Goal: Communication & Community: Connect with others

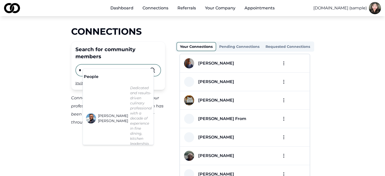
type input "*"
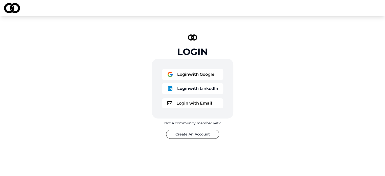
click at [188, 71] on button "Login with Google" at bounding box center [192, 74] width 61 height 11
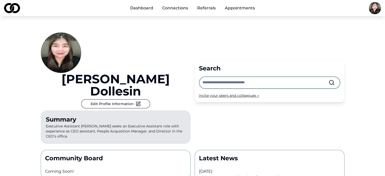
click at [183, 7] on link "Connections" at bounding box center [175, 8] width 34 height 10
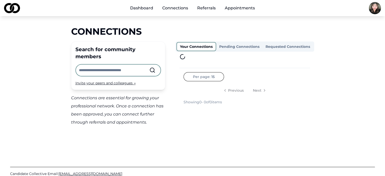
click at [117, 65] on input "text" at bounding box center [114, 70] width 70 height 11
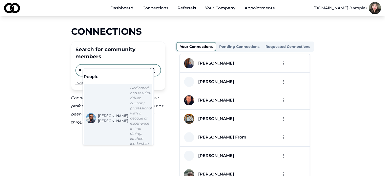
type input "*"
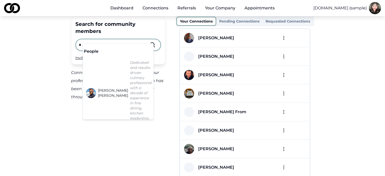
click at [89, 39] on input "*" at bounding box center [114, 44] width 70 height 11
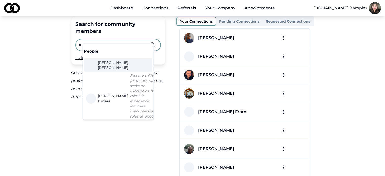
type input "*"
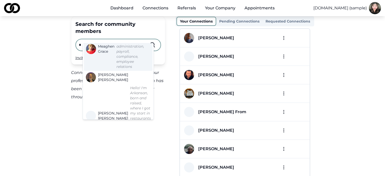
scroll to position [202, 0]
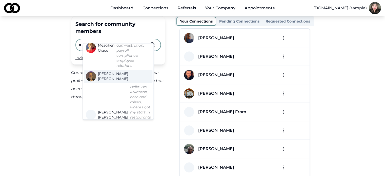
drag, startPoint x: 107, startPoint y: 64, endPoint x: 107, endPoint y: 61, distance: 3.0
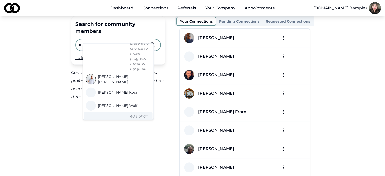
scroll to position [354, 0]
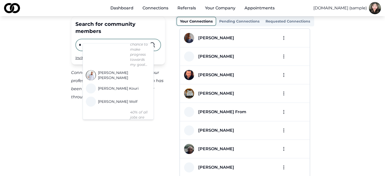
drag, startPoint x: 106, startPoint y: 70, endPoint x: 101, endPoint y: 92, distance: 22.5
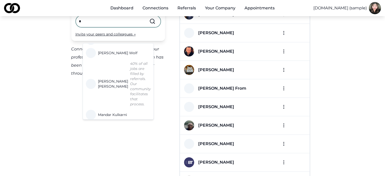
scroll to position [51, 0]
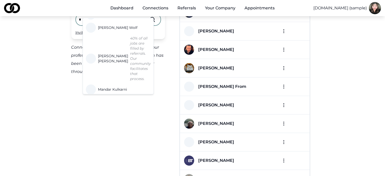
click at [143, 127] on div "Search for community members * Invite your peers and colleagues → Connections a…" at bounding box center [118, 158] width 94 height 335
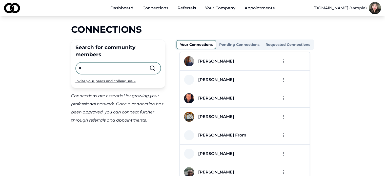
scroll to position [0, 0]
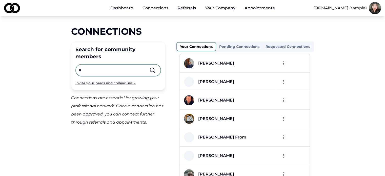
click at [115, 65] on input "*" at bounding box center [114, 70] width 70 height 11
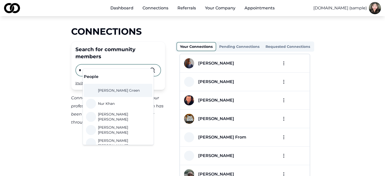
type input "*"
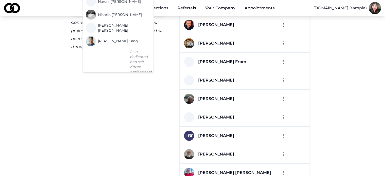
scroll to position [76, 0]
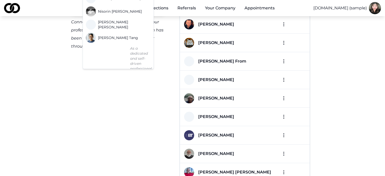
click at [122, 114] on div "Search for community members * Invite your peers and colleagues → Connections a…" at bounding box center [118, 133] width 94 height 335
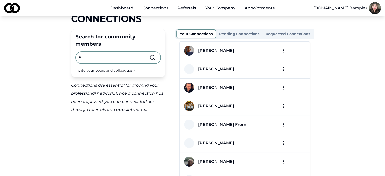
scroll to position [0, 0]
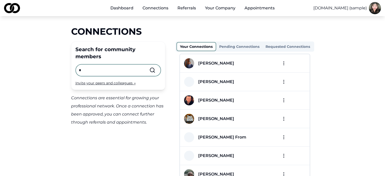
click at [144, 65] on input "*" at bounding box center [114, 70] width 70 height 11
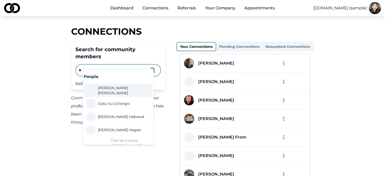
type input "*"
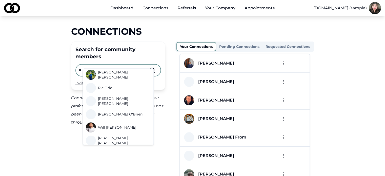
scroll to position [332, 0]
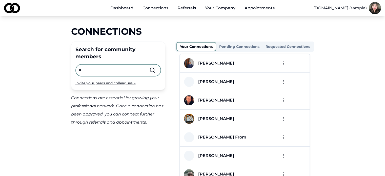
click at [111, 66] on input "*" at bounding box center [114, 70] width 70 height 11
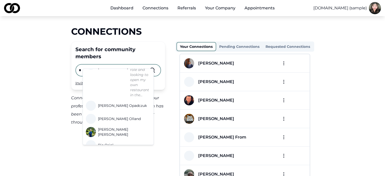
scroll to position [0, 0]
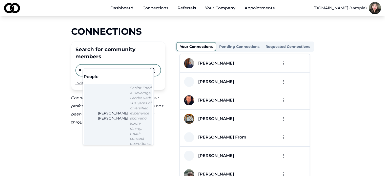
type input "*"
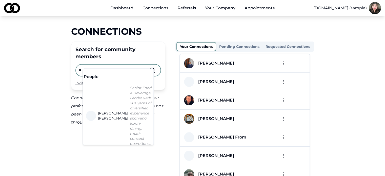
click at [94, 65] on input "*" at bounding box center [114, 70] width 70 height 11
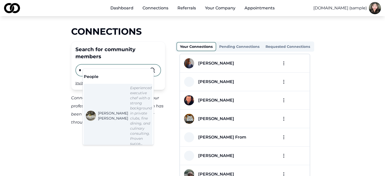
type input "*"
click at [105, 65] on input "*" at bounding box center [114, 70] width 70 height 11
type input "*"
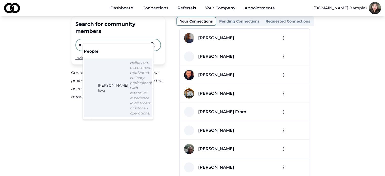
click at [100, 40] on input "*" at bounding box center [114, 44] width 70 height 11
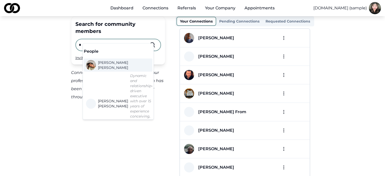
type input "*"
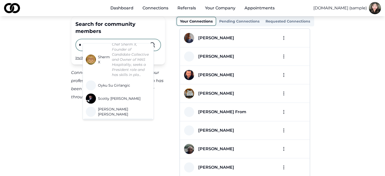
scroll to position [51, 0]
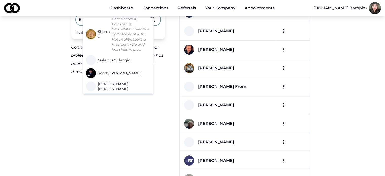
click at [120, 109] on div "Search for community members * Invite your peers and colleagues → Connections a…" at bounding box center [118, 158] width 94 height 335
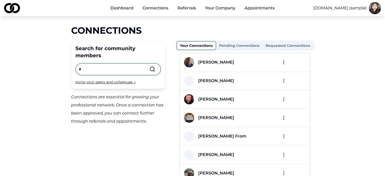
scroll to position [0, 0]
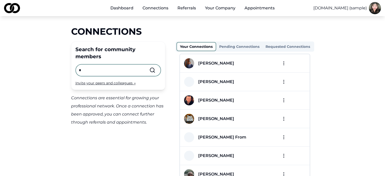
click at [116, 65] on input "*" at bounding box center [114, 70] width 70 height 11
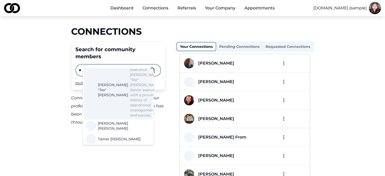
scroll to position [25, 0]
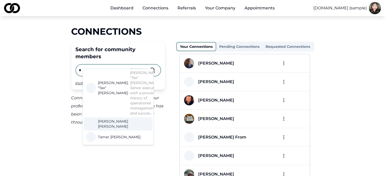
type input "*"
drag, startPoint x: 115, startPoint y: 114, endPoint x: 100, endPoint y: 85, distance: 32.9
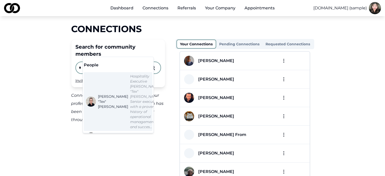
scroll to position [0, 0]
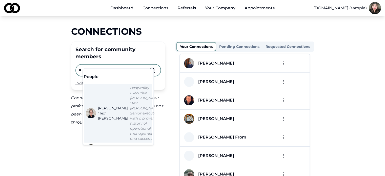
click at [123, 65] on input "*" at bounding box center [114, 70] width 70 height 11
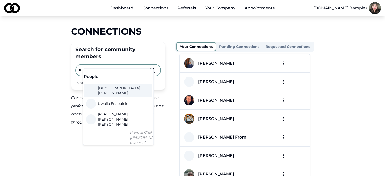
type input "*"
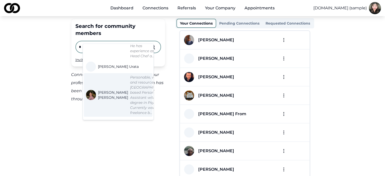
scroll to position [25, 0]
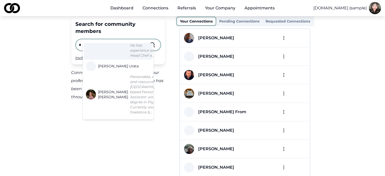
click at [107, 39] on input "*" at bounding box center [114, 44] width 70 height 11
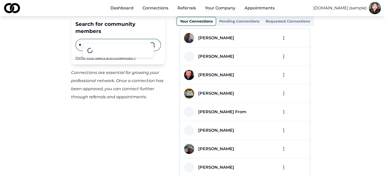
scroll to position [0, 0]
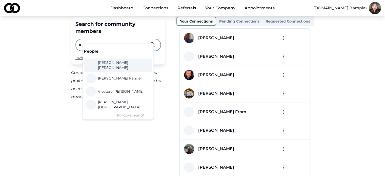
type input "*"
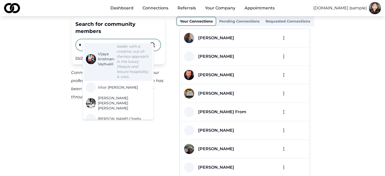
scroll to position [76, 0]
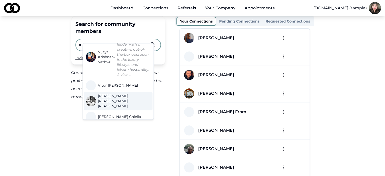
drag, startPoint x: 121, startPoint y: 100, endPoint x: 113, endPoint y: 103, distance: 8.4
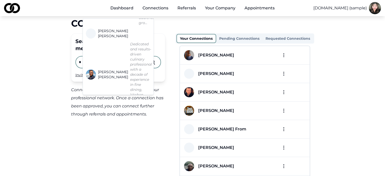
scroll to position [0, 0]
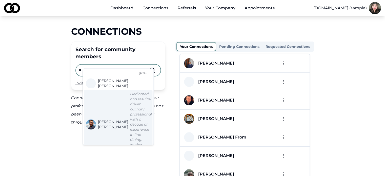
click at [106, 65] on input "*" at bounding box center [114, 70] width 70 height 11
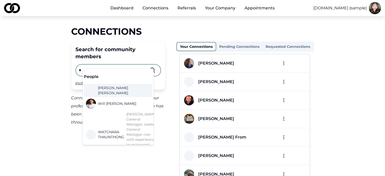
type input "*"
click at [121, 65] on input "*" at bounding box center [114, 70] width 70 height 11
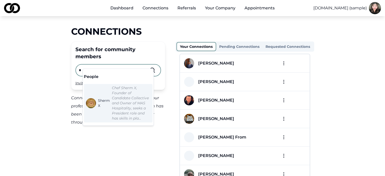
type input "*"
click at [104, 65] on input "*" at bounding box center [114, 70] width 70 height 11
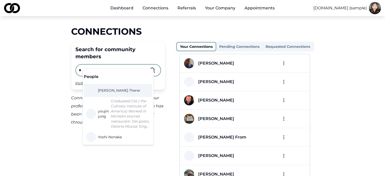
type input "*"
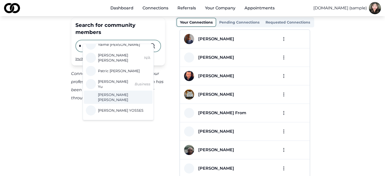
scroll to position [25, 0]
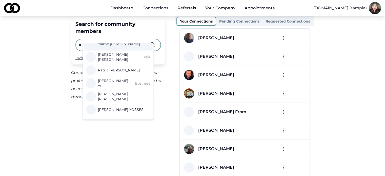
click at [92, 39] on input "*" at bounding box center [114, 44] width 70 height 11
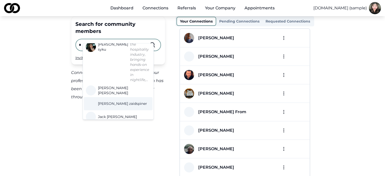
scroll to position [0, 0]
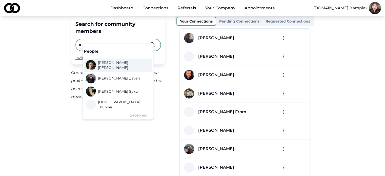
type input "*"
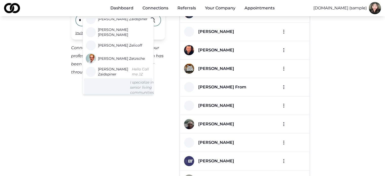
scroll to position [51, 0]
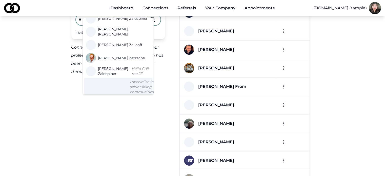
click at [125, 125] on div "Search for community members * Invite your peers and colleagues → Connections a…" at bounding box center [118, 158] width 94 height 335
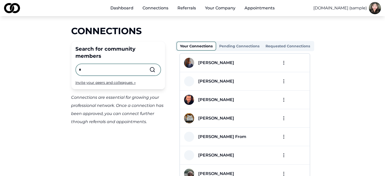
scroll to position [0, 0]
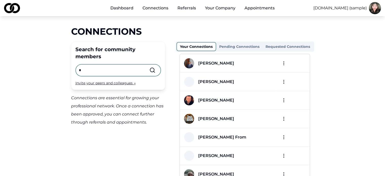
click at [116, 65] on input "*" at bounding box center [114, 70] width 70 height 11
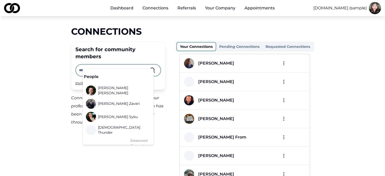
scroll to position [274, 0]
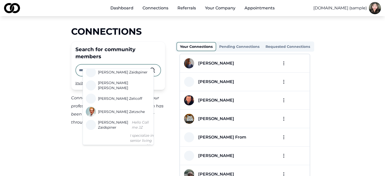
type input "*"
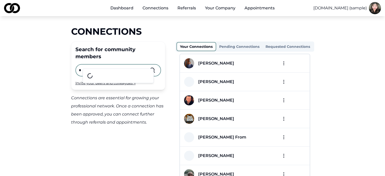
scroll to position [0, 0]
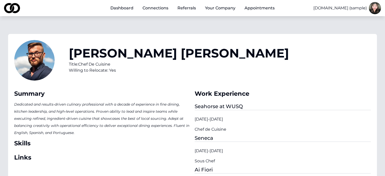
scroll to position [101, 0]
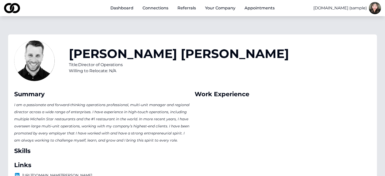
scroll to position [101, 0]
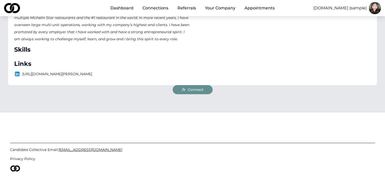
click at [200, 91] on span "Connect" at bounding box center [196, 89] width 16 height 5
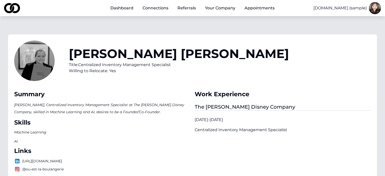
scroll to position [101, 0]
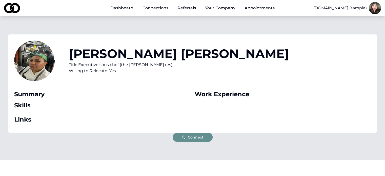
click at [194, 137] on span "Connect" at bounding box center [196, 137] width 16 height 5
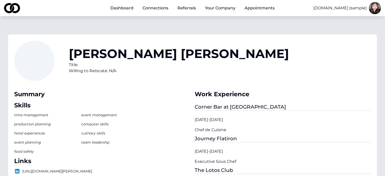
scroll to position [101, 0]
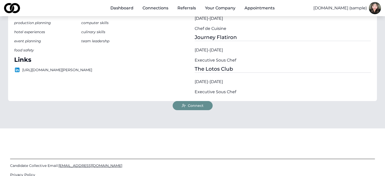
click at [204, 107] on button "Connect" at bounding box center [193, 105] width 40 height 9
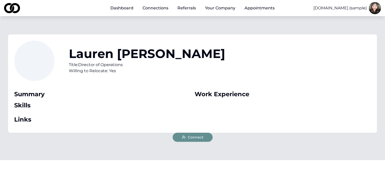
click at [200, 139] on span "Connect" at bounding box center [196, 137] width 16 height 5
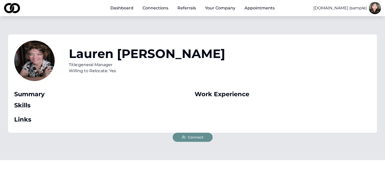
click at [192, 136] on span "Connect" at bounding box center [196, 137] width 16 height 5
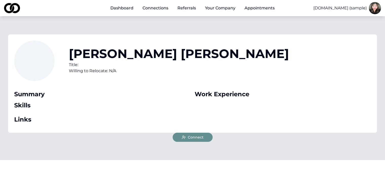
click at [194, 137] on span "Connect" at bounding box center [196, 137] width 16 height 5
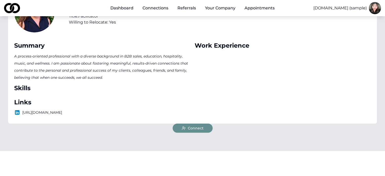
scroll to position [51, 0]
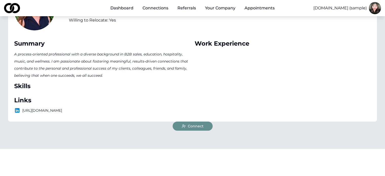
click at [201, 126] on span "Connect" at bounding box center [196, 125] width 16 height 5
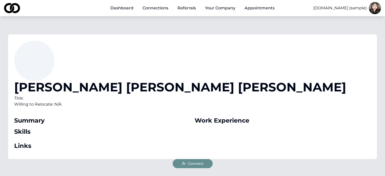
click at [208, 159] on button "Connect" at bounding box center [193, 163] width 40 height 9
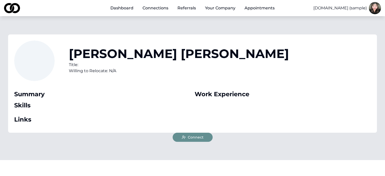
click at [198, 137] on span "Connect" at bounding box center [196, 137] width 16 height 5
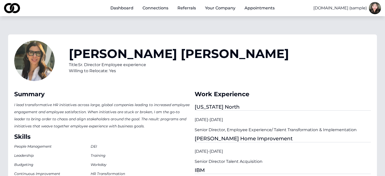
scroll to position [127, 0]
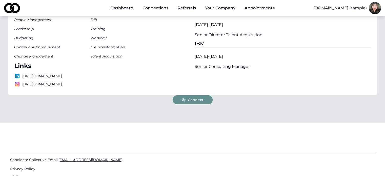
click at [188, 103] on button "Connect" at bounding box center [193, 99] width 40 height 9
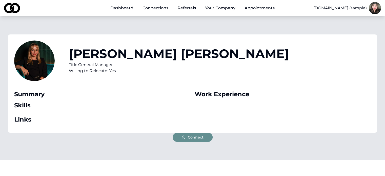
click at [200, 137] on span "Connect" at bounding box center [196, 137] width 16 height 5
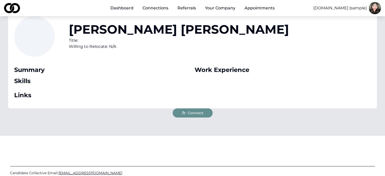
scroll to position [25, 0]
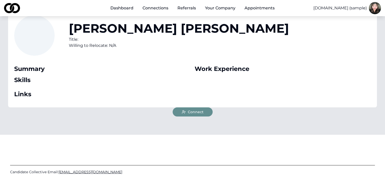
click at [206, 115] on button "Connect" at bounding box center [193, 111] width 40 height 9
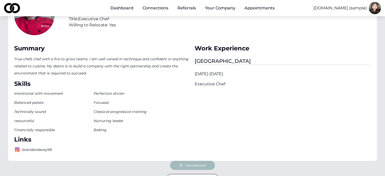
scroll to position [101, 0]
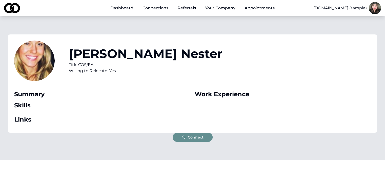
click at [191, 134] on button "Connect" at bounding box center [193, 137] width 40 height 9
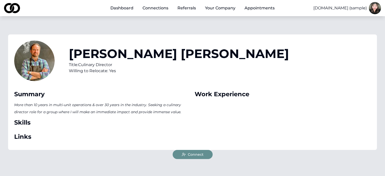
click at [204, 153] on button "Connect" at bounding box center [193, 154] width 40 height 9
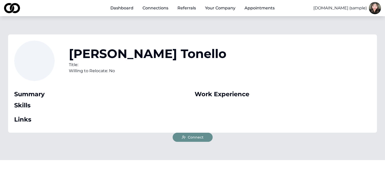
click at [203, 138] on button "Connect" at bounding box center [193, 137] width 40 height 9
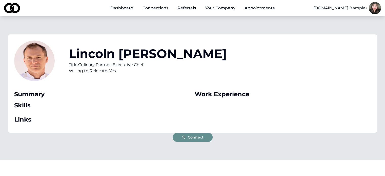
click at [198, 137] on span "Connect" at bounding box center [196, 137] width 16 height 5
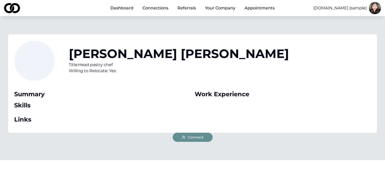
click at [206, 139] on button "Connect" at bounding box center [193, 137] width 40 height 9
click at [204, 134] on button "Connect" at bounding box center [193, 137] width 40 height 9
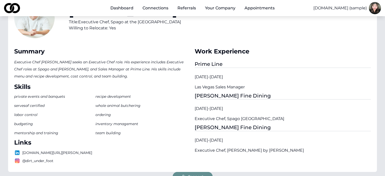
scroll to position [101, 0]
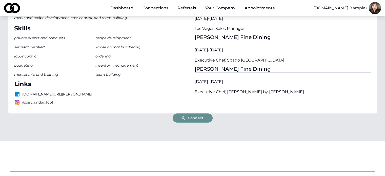
click at [194, 116] on span "Connect" at bounding box center [196, 117] width 16 height 5
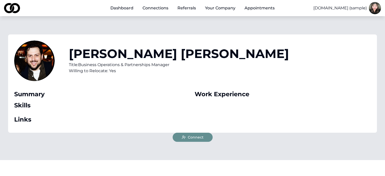
click at [193, 137] on span "Connect" at bounding box center [196, 137] width 16 height 5
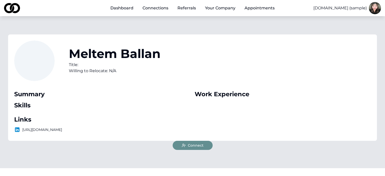
click at [200, 144] on span "Connect" at bounding box center [196, 145] width 16 height 5
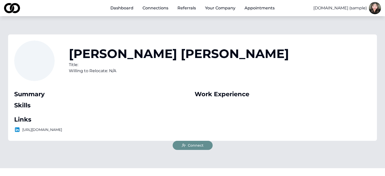
click at [193, 143] on span "Connect" at bounding box center [196, 145] width 16 height 5
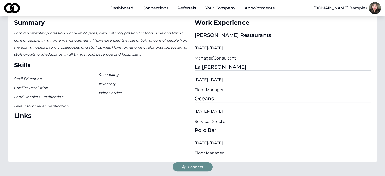
scroll to position [76, 0]
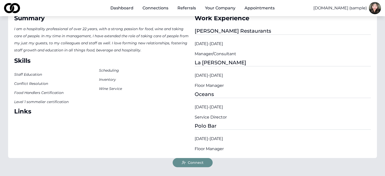
click at [200, 162] on span "Connect" at bounding box center [196, 162] width 16 height 5
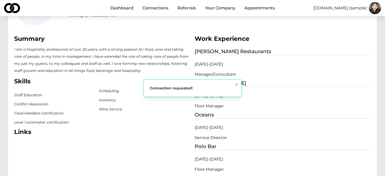
scroll to position [127, 0]
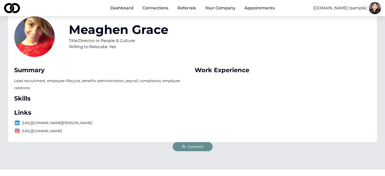
scroll to position [25, 0]
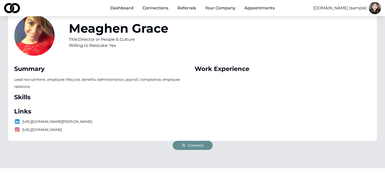
click at [204, 146] on button "Connect" at bounding box center [193, 145] width 40 height 9
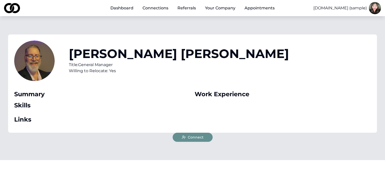
click at [196, 133] on button "Connect" at bounding box center [193, 137] width 40 height 9
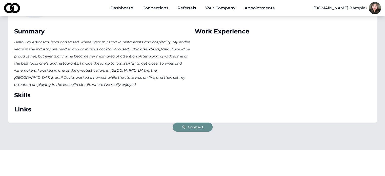
scroll to position [76, 0]
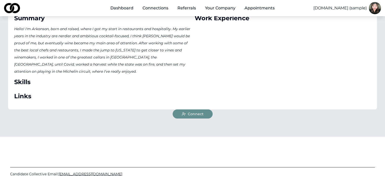
click at [201, 113] on span "Connect" at bounding box center [196, 113] width 16 height 5
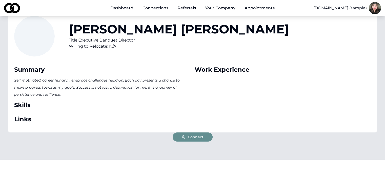
scroll to position [25, 0]
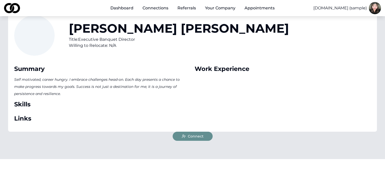
click at [202, 134] on span "Connect" at bounding box center [196, 136] width 16 height 5
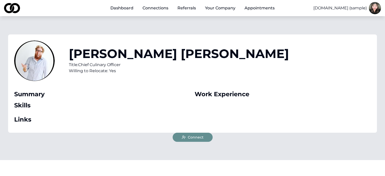
click at [204, 138] on button "Connect" at bounding box center [193, 137] width 40 height 9
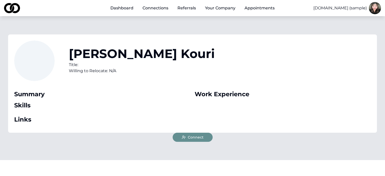
click at [203, 139] on button "Connect" at bounding box center [193, 137] width 40 height 9
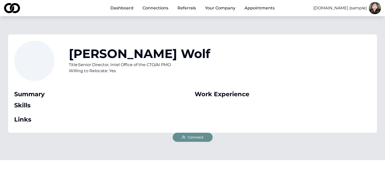
click at [200, 139] on span "Connect" at bounding box center [196, 137] width 16 height 5
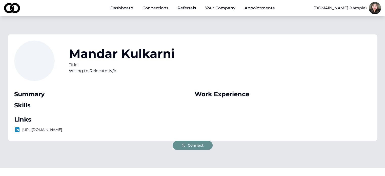
click at [195, 148] on span "Connect" at bounding box center [196, 145] width 16 height 5
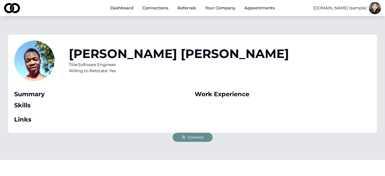
click at [190, 140] on button "Connect" at bounding box center [193, 137] width 40 height 9
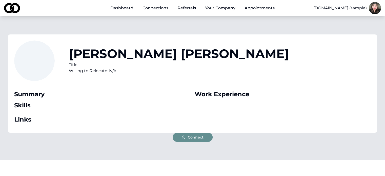
click at [193, 137] on span "Connect" at bounding box center [196, 137] width 16 height 5
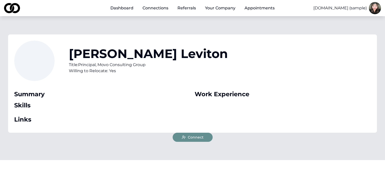
click at [198, 139] on span "Connect" at bounding box center [196, 137] width 16 height 5
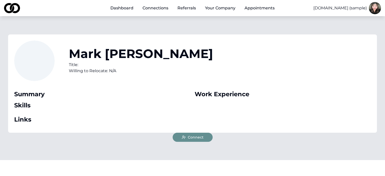
click at [191, 140] on button "Connect" at bounding box center [193, 137] width 40 height 9
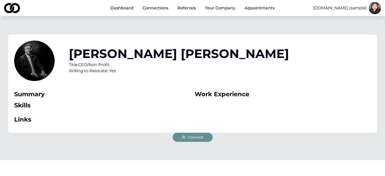
click at [197, 139] on span "Connect" at bounding box center [196, 137] width 16 height 5
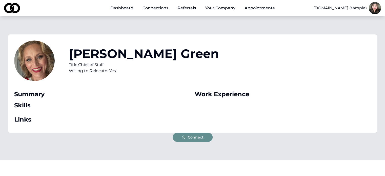
click at [201, 137] on span "Connect" at bounding box center [196, 137] width 16 height 5
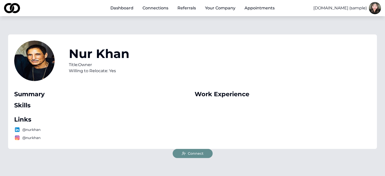
click at [206, 151] on button "Connect" at bounding box center [193, 153] width 40 height 9
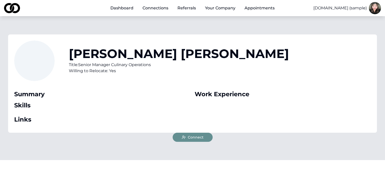
click at [198, 137] on span "Connect" at bounding box center [196, 137] width 16 height 5
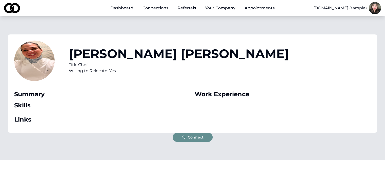
click at [200, 138] on span "Connect" at bounding box center [196, 137] width 16 height 5
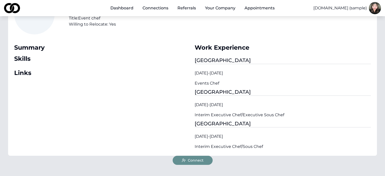
scroll to position [76, 0]
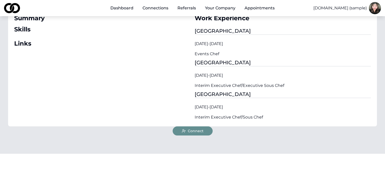
click at [194, 132] on span "Connect" at bounding box center [196, 130] width 16 height 5
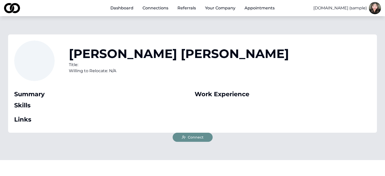
click at [206, 138] on button "Connect" at bounding box center [193, 137] width 40 height 9
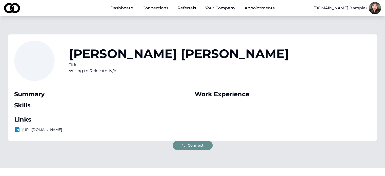
click at [198, 147] on span "Connect" at bounding box center [196, 145] width 16 height 5
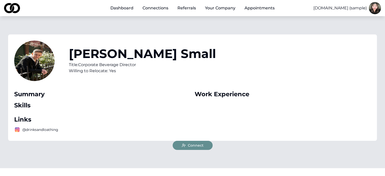
click at [198, 143] on span "Connect" at bounding box center [196, 145] width 16 height 5
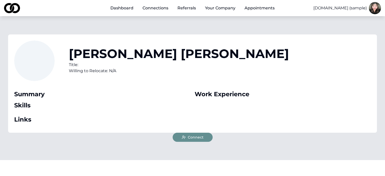
click at [204, 141] on button "Connect" at bounding box center [193, 137] width 40 height 9
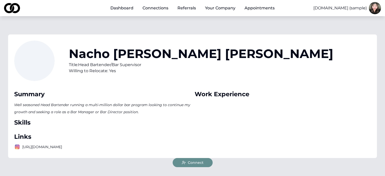
click at [201, 163] on span "Connect" at bounding box center [196, 162] width 16 height 5
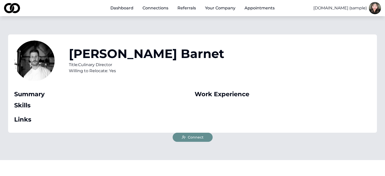
click at [195, 137] on span "Connect" at bounding box center [196, 137] width 16 height 5
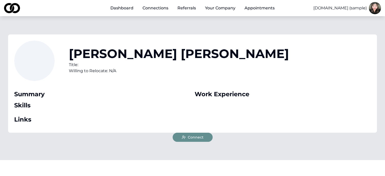
click at [198, 136] on span "Connect" at bounding box center [196, 137] width 16 height 5
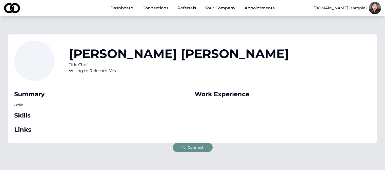
click at [202, 147] on span "Connect" at bounding box center [196, 147] width 16 height 5
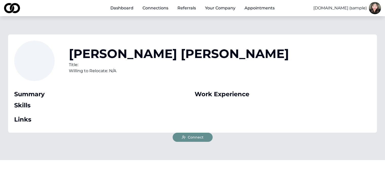
click at [196, 131] on div "Nelson Gonzalez Title: Willing to Relocate: N/A Summary Skills Links Work Exper…" at bounding box center [192, 83] width 369 height 98
click at [196, 137] on span "Connect" at bounding box center [196, 137] width 16 height 5
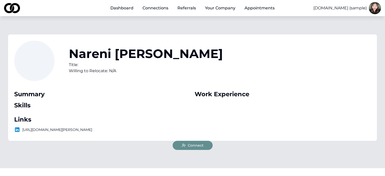
click at [204, 143] on button "Connect" at bounding box center [193, 145] width 40 height 9
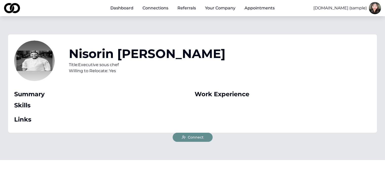
click at [197, 140] on button "Connect" at bounding box center [193, 137] width 40 height 9
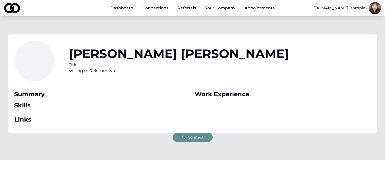
click at [200, 139] on span "Connect" at bounding box center [196, 137] width 16 height 5
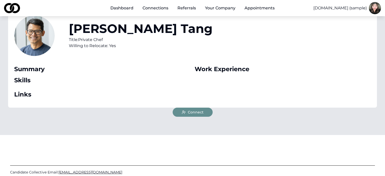
scroll to position [25, 0]
click at [205, 113] on button "Connect" at bounding box center [193, 111] width 40 height 9
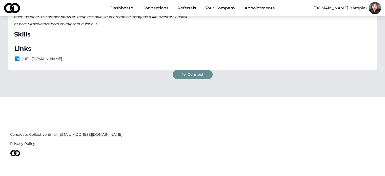
scroll to position [184, 0]
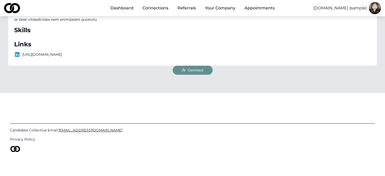
click at [197, 73] on button "Connect" at bounding box center [193, 70] width 40 height 9
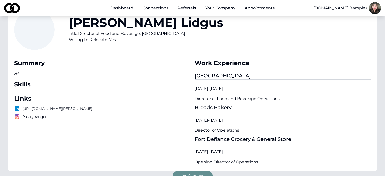
scroll to position [127, 0]
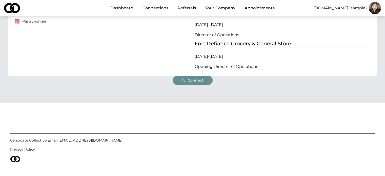
click at [198, 83] on button "Connect" at bounding box center [193, 80] width 40 height 9
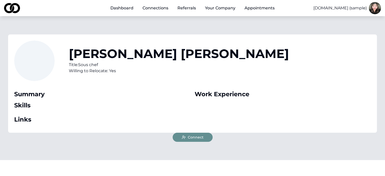
click at [198, 140] on button "Connect" at bounding box center [193, 137] width 40 height 9
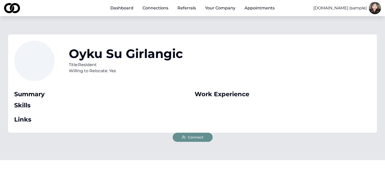
click at [187, 135] on button "Connect" at bounding box center [193, 137] width 40 height 9
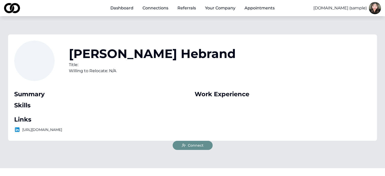
click at [201, 147] on span "Connect" at bounding box center [196, 145] width 16 height 5
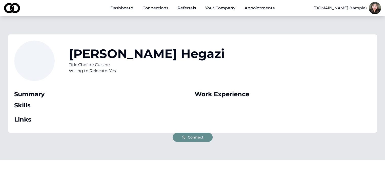
click at [197, 139] on span "Connect" at bounding box center [196, 137] width 16 height 5
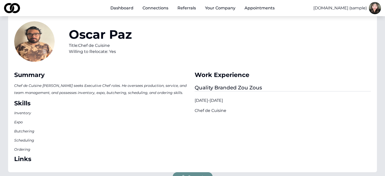
scroll to position [101, 0]
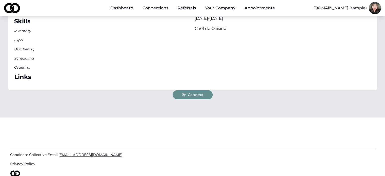
click at [203, 96] on span "Connect" at bounding box center [196, 94] width 16 height 5
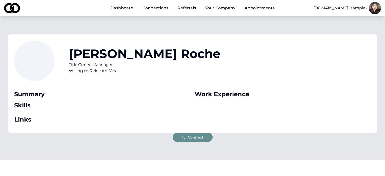
click at [202, 137] on span "Connect" at bounding box center [196, 137] width 16 height 5
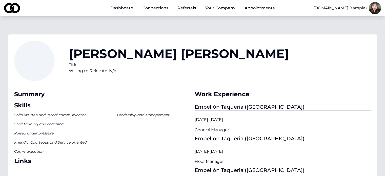
scroll to position [101, 0]
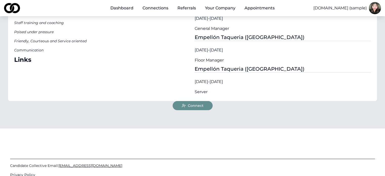
click at [192, 110] on div "octavio teran Title: Willing to Relocate: N/A Summary Skills Solid Written and …" at bounding box center [192, 21] width 385 height 213
click at [194, 107] on span "Connect" at bounding box center [196, 105] width 16 height 5
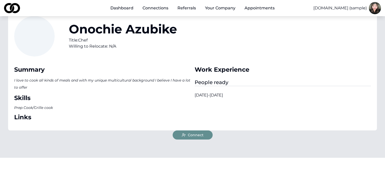
scroll to position [25, 0]
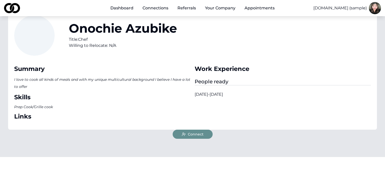
click at [203, 134] on span "Connect" at bounding box center [196, 134] width 16 height 5
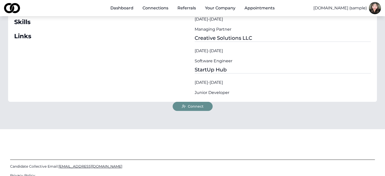
scroll to position [101, 0]
click at [204, 105] on button "Connect" at bounding box center [193, 105] width 40 height 9
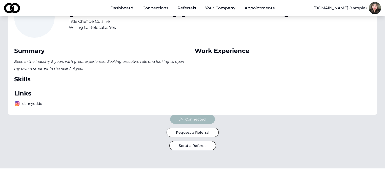
scroll to position [51, 0]
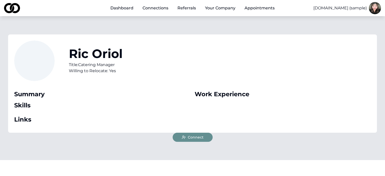
click at [205, 138] on button "Connect" at bounding box center [193, 137] width 40 height 9
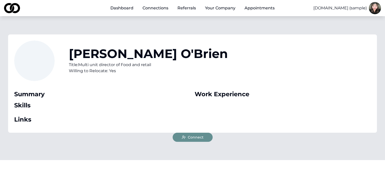
click at [201, 136] on span "Connect" at bounding box center [196, 137] width 16 height 5
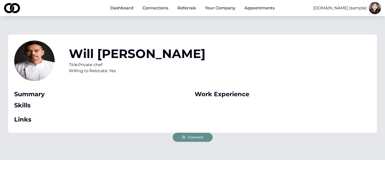
click at [200, 139] on span "Connect" at bounding box center [196, 137] width 16 height 5
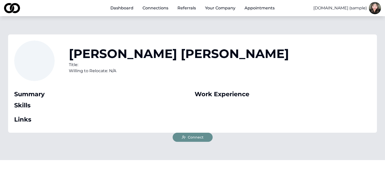
click at [194, 140] on button "Connect" at bounding box center [193, 137] width 40 height 9
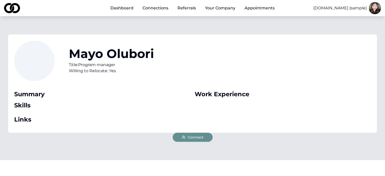
click at [204, 136] on button "Connect" at bounding box center [193, 137] width 40 height 9
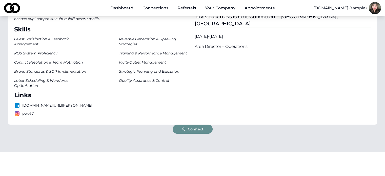
scroll to position [244, 0]
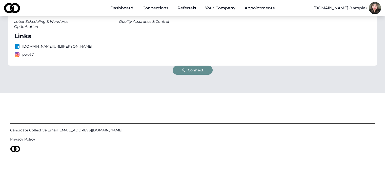
click at [190, 68] on span "Connect" at bounding box center [196, 70] width 16 height 5
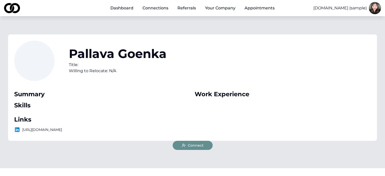
click at [201, 145] on span "Connect" at bounding box center [196, 145] width 16 height 5
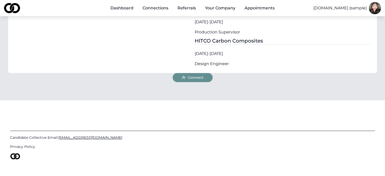
scroll to position [295, 0]
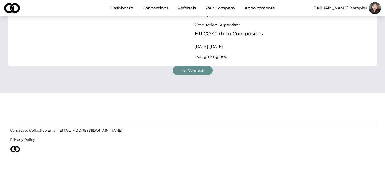
click at [198, 70] on span "Connect" at bounding box center [196, 70] width 16 height 5
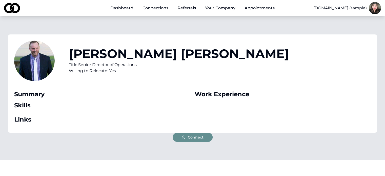
click at [188, 137] on span "Connect" at bounding box center [196, 137] width 16 height 5
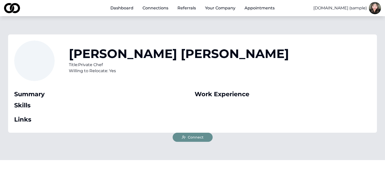
click at [189, 133] on button "Connect" at bounding box center [193, 137] width 40 height 9
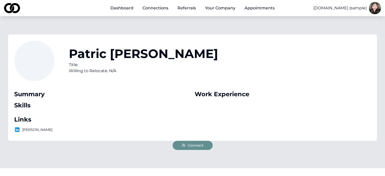
click at [203, 146] on span "Connect" at bounding box center [196, 145] width 16 height 5
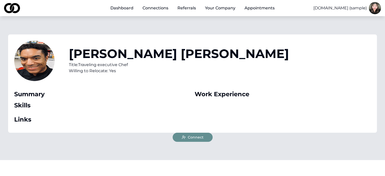
click at [199, 138] on span "Connect" at bounding box center [196, 137] width 16 height 5
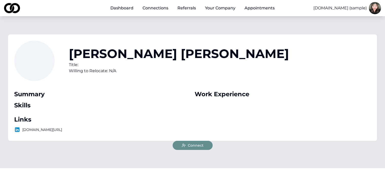
click at [204, 145] on button "Connect" at bounding box center [193, 145] width 40 height 9
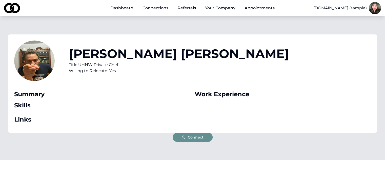
click at [200, 136] on span "Connect" at bounding box center [196, 137] width 16 height 5
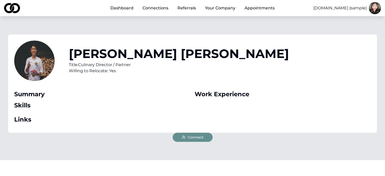
click at [198, 138] on span "Connect" at bounding box center [196, 137] width 16 height 5
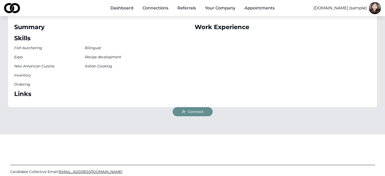
scroll to position [76, 0]
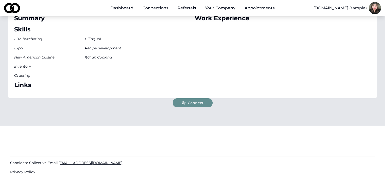
click at [198, 107] on button "Connect" at bounding box center [193, 102] width 40 height 9
click at [200, 103] on span "Connect" at bounding box center [196, 102] width 16 height 5
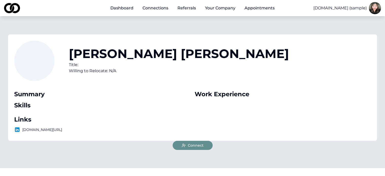
click at [189, 144] on span "Connect" at bounding box center [196, 145] width 16 height 5
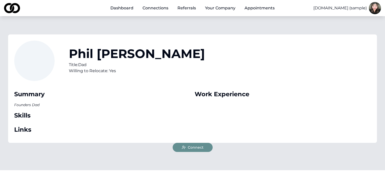
click at [202, 150] on button "Connect" at bounding box center [193, 147] width 40 height 9
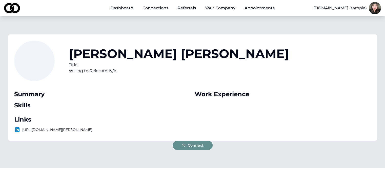
click at [198, 146] on span "Connect" at bounding box center [196, 145] width 16 height 5
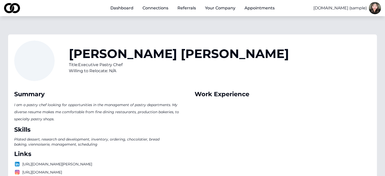
scroll to position [101, 0]
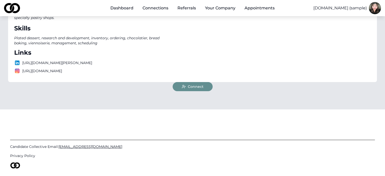
click at [196, 84] on span "Connect" at bounding box center [196, 86] width 16 height 5
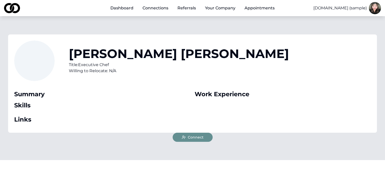
click at [190, 135] on span "Connect" at bounding box center [196, 137] width 16 height 5
click at [201, 135] on span "Connect" at bounding box center [196, 137] width 16 height 5
click at [204, 137] on button "Connect" at bounding box center [193, 137] width 40 height 9
click at [200, 136] on span "Connect" at bounding box center [196, 137] width 16 height 5
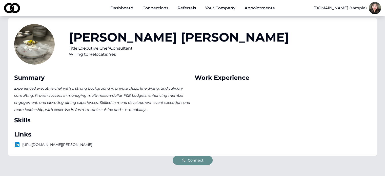
scroll to position [51, 0]
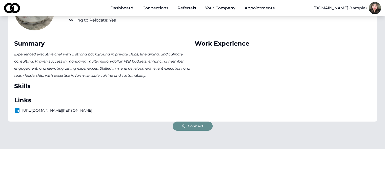
click at [195, 128] on span "Connect" at bounding box center [196, 125] width 16 height 5
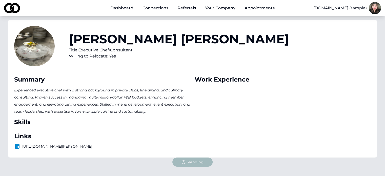
scroll to position [0, 0]
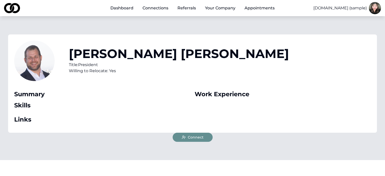
click at [195, 135] on span "Connect" at bounding box center [196, 137] width 16 height 5
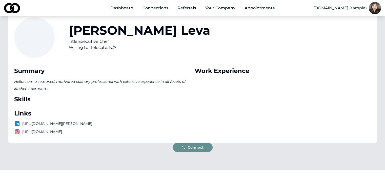
scroll to position [25, 0]
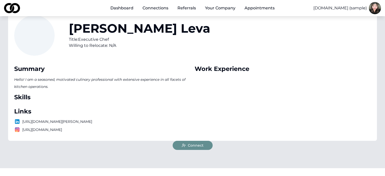
click at [198, 146] on span "Connect" at bounding box center [196, 145] width 16 height 5
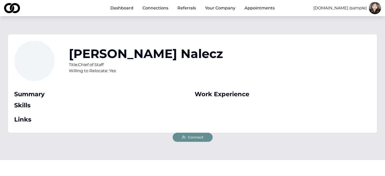
click at [203, 140] on button "Connect" at bounding box center [193, 137] width 40 height 9
click at [200, 134] on button "Connect" at bounding box center [193, 137] width 40 height 9
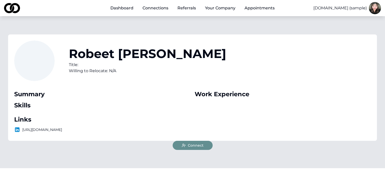
click at [197, 144] on span "Connect" at bounding box center [196, 145] width 16 height 5
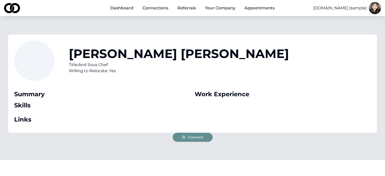
click at [191, 137] on span "Connect" at bounding box center [196, 137] width 16 height 5
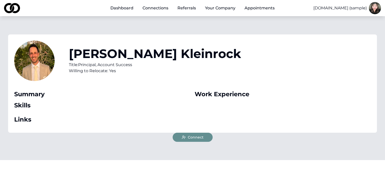
click at [197, 135] on span "Connect" at bounding box center [196, 137] width 16 height 5
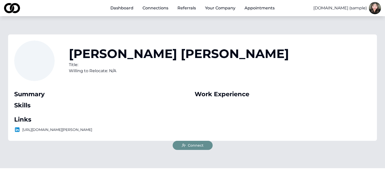
click at [196, 147] on span "Connect" at bounding box center [196, 145] width 16 height 5
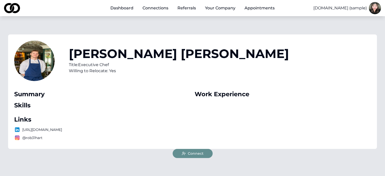
click at [198, 152] on span "Connect" at bounding box center [196, 153] width 16 height 5
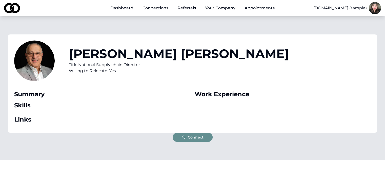
click at [202, 135] on span "Connect" at bounding box center [196, 137] width 16 height 5
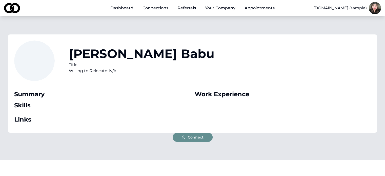
click at [197, 136] on span "Connect" at bounding box center [196, 137] width 16 height 5
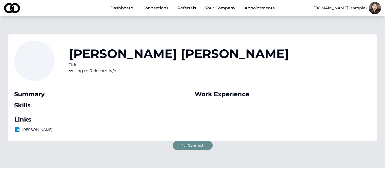
click at [204, 143] on button "Connect" at bounding box center [193, 145] width 40 height 9
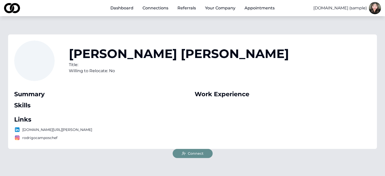
click at [202, 153] on span "Connect" at bounding box center [196, 153] width 16 height 5
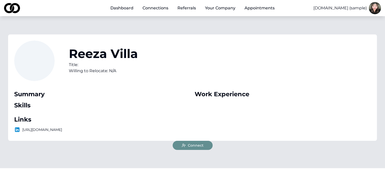
click at [202, 148] on span "Connect" at bounding box center [196, 145] width 16 height 5
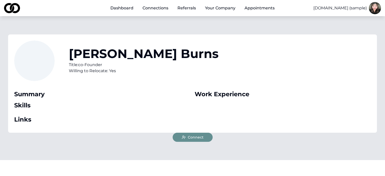
click at [201, 137] on span "Connect" at bounding box center [196, 137] width 16 height 5
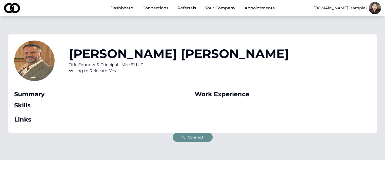
click at [194, 139] on span "Connect" at bounding box center [196, 137] width 16 height 5
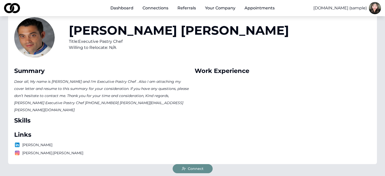
scroll to position [76, 0]
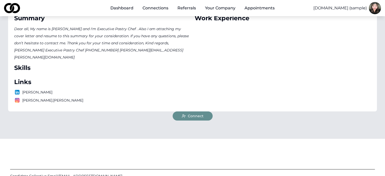
click at [197, 112] on button "Connect" at bounding box center [193, 115] width 40 height 9
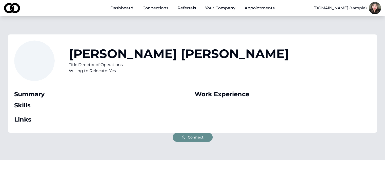
click at [198, 141] on button "Connect" at bounding box center [193, 137] width 40 height 9
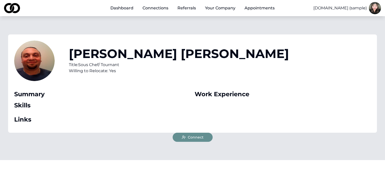
click at [195, 137] on span "Connect" at bounding box center [196, 137] width 16 height 5
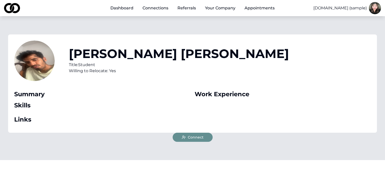
click at [207, 134] on button "Connect" at bounding box center [193, 137] width 40 height 9
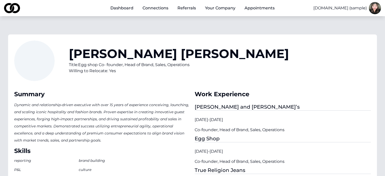
scroll to position [101, 0]
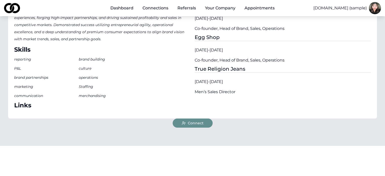
click at [203, 125] on button "Connect" at bounding box center [193, 122] width 40 height 9
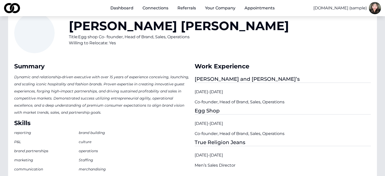
scroll to position [25, 0]
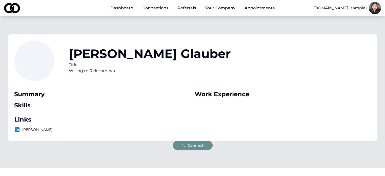
click at [202, 141] on button "Connect" at bounding box center [193, 145] width 40 height 9
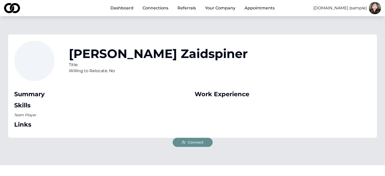
click at [189, 140] on span "Connect" at bounding box center [196, 142] width 16 height 5
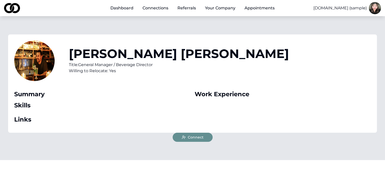
click at [193, 136] on span "Connect" at bounding box center [196, 137] width 16 height 5
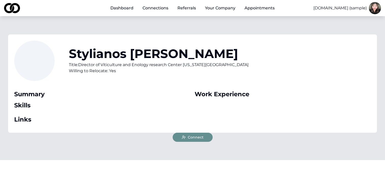
click at [203, 139] on button "Connect" at bounding box center [193, 137] width 40 height 9
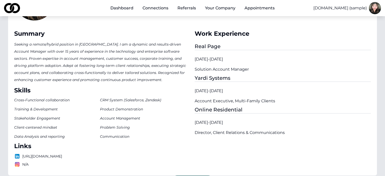
scroll to position [76, 0]
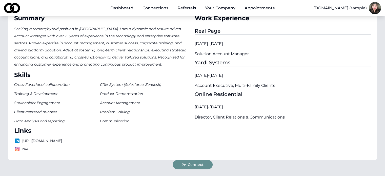
click at [193, 162] on span "Connect" at bounding box center [196, 164] width 16 height 5
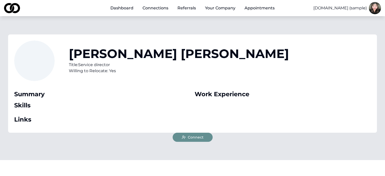
click at [199, 138] on span "Connect" at bounding box center [196, 137] width 16 height 5
click at [203, 138] on button "Connect" at bounding box center [193, 137] width 40 height 9
click at [196, 137] on span "Connect" at bounding box center [196, 137] width 16 height 5
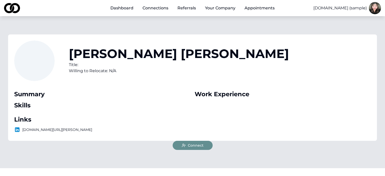
click at [201, 144] on span "Connect" at bounding box center [196, 145] width 16 height 5
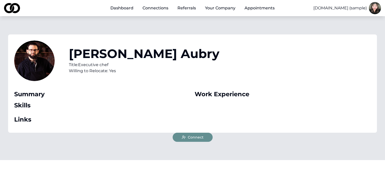
click at [196, 136] on span "Connect" at bounding box center [196, 137] width 16 height 5
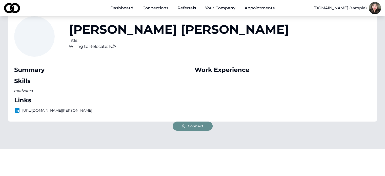
scroll to position [25, 0]
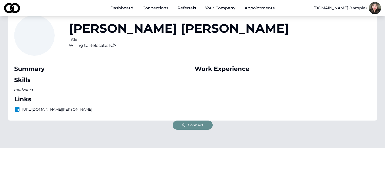
click at [186, 130] on button "Connect" at bounding box center [193, 124] width 40 height 9
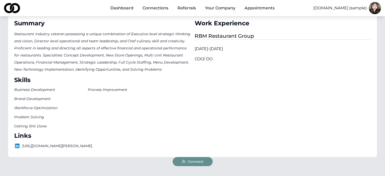
scroll to position [76, 0]
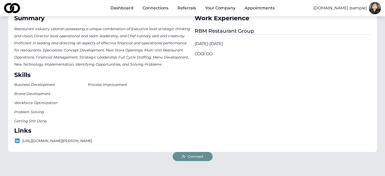
click at [202, 159] on span "Connect" at bounding box center [196, 156] width 16 height 5
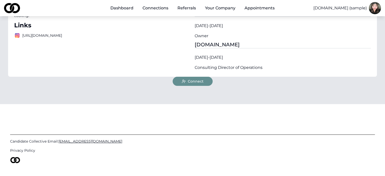
scroll to position [127, 0]
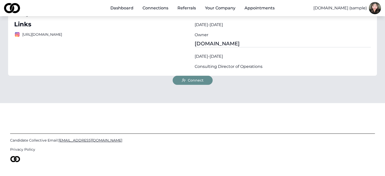
click at [192, 80] on span "Connect" at bounding box center [196, 80] width 16 height 5
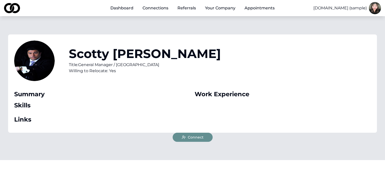
click at [189, 137] on span "Connect" at bounding box center [196, 137] width 16 height 5
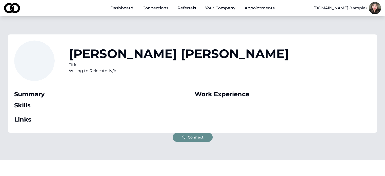
click at [196, 137] on span "Connect" at bounding box center [196, 137] width 16 height 5
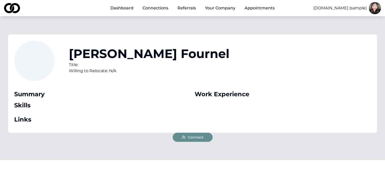
click at [204, 139] on button "Connect" at bounding box center [193, 137] width 40 height 9
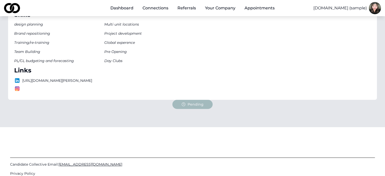
scroll to position [152, 0]
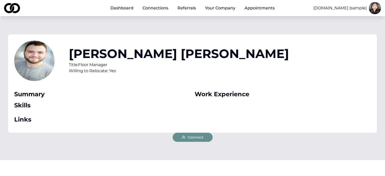
click at [202, 136] on span "Connect" at bounding box center [196, 137] width 16 height 5
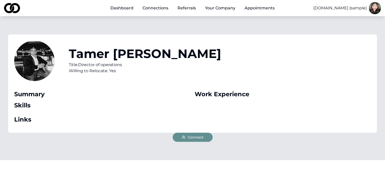
click at [203, 139] on button "Connect" at bounding box center [193, 137] width 40 height 9
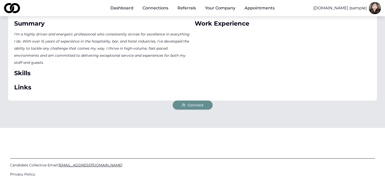
scroll to position [76, 0]
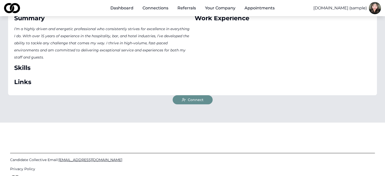
click at [191, 99] on span "Connect" at bounding box center [196, 99] width 16 height 5
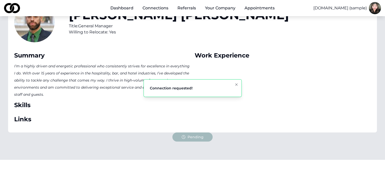
scroll to position [25, 0]
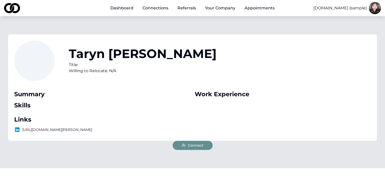
click at [200, 148] on span "Connect" at bounding box center [196, 145] width 16 height 5
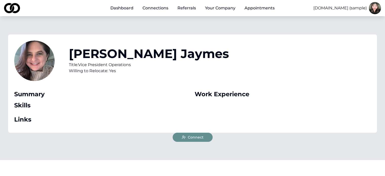
click at [202, 138] on span "Connect" at bounding box center [196, 137] width 16 height 5
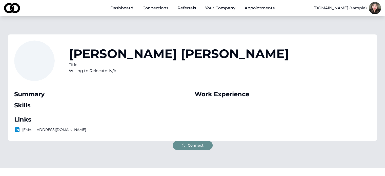
click at [197, 143] on span "Connect" at bounding box center [196, 145] width 16 height 5
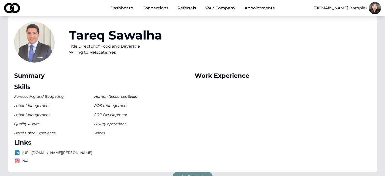
scroll to position [76, 0]
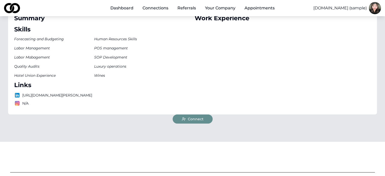
click at [203, 120] on button "Connect" at bounding box center [193, 118] width 40 height 9
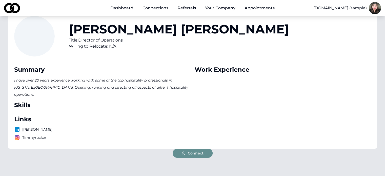
scroll to position [25, 0]
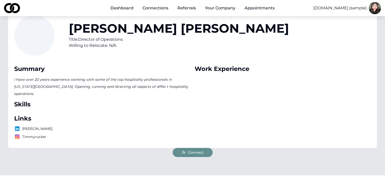
click at [203, 148] on button "Connect" at bounding box center [193, 152] width 40 height 9
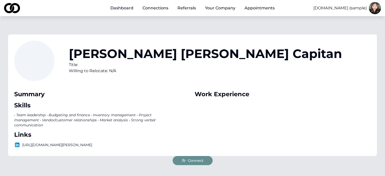
click at [201, 156] on button "Connect" at bounding box center [193, 160] width 40 height 9
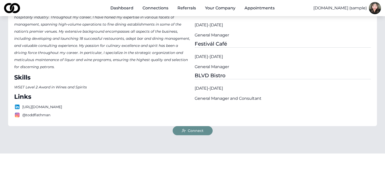
scroll to position [127, 0]
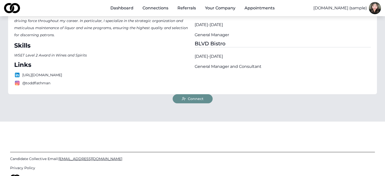
click at [197, 101] on button "Connect" at bounding box center [193, 98] width 40 height 9
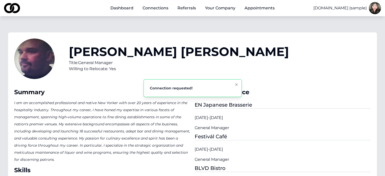
scroll to position [0, 0]
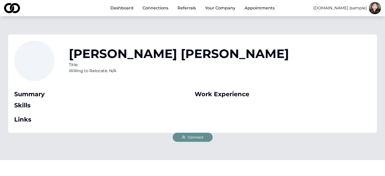
click at [199, 139] on span "Connect" at bounding box center [196, 137] width 16 height 5
click at [193, 138] on span "Connect" at bounding box center [196, 137] width 16 height 5
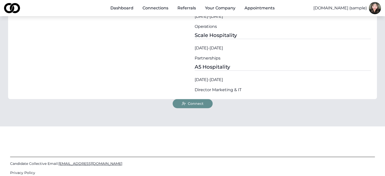
scroll to position [202, 0]
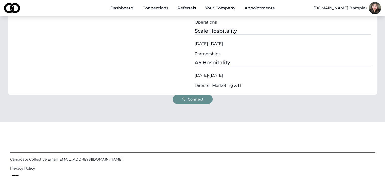
click at [195, 100] on span "Connect" at bounding box center [196, 99] width 16 height 5
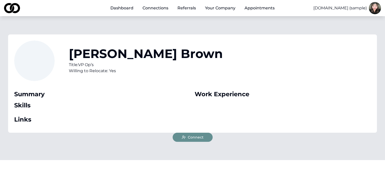
click at [195, 139] on span "Connect" at bounding box center [196, 137] width 16 height 5
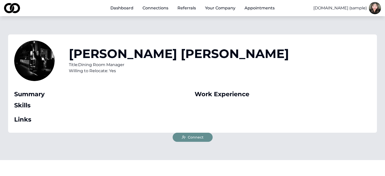
click at [202, 139] on span "Connect" at bounding box center [196, 137] width 16 height 5
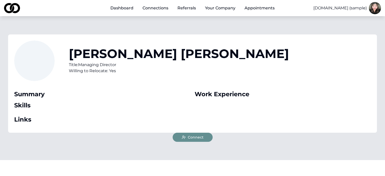
click at [199, 136] on span "Connect" at bounding box center [196, 137] width 16 height 5
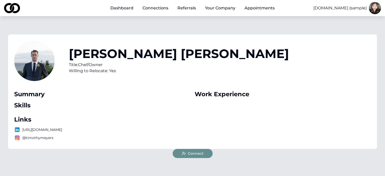
click at [200, 153] on span "Connect" at bounding box center [196, 153] width 16 height 5
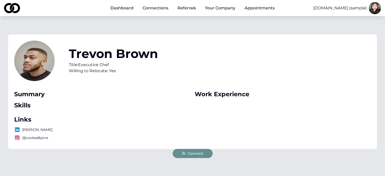
click at [205, 154] on button "Connect" at bounding box center [193, 153] width 40 height 9
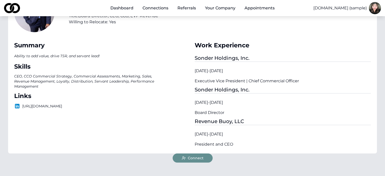
scroll to position [101, 0]
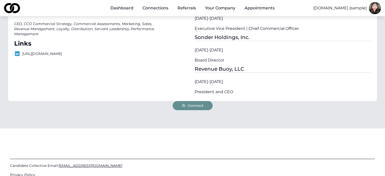
click at [199, 108] on button "Connect" at bounding box center [193, 105] width 40 height 9
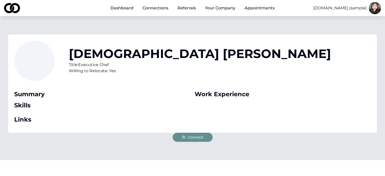
click at [196, 136] on span "Connect" at bounding box center [196, 137] width 16 height 5
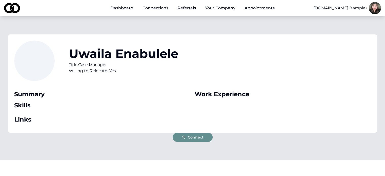
click at [198, 139] on span "Connect" at bounding box center [196, 137] width 16 height 5
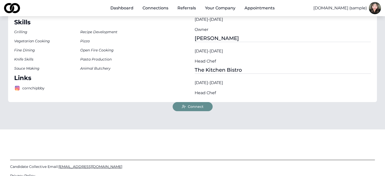
scroll to position [101, 0]
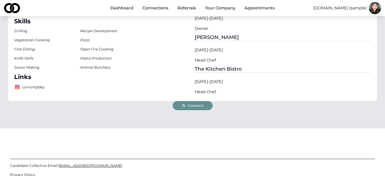
click at [200, 106] on span "Connect" at bounding box center [196, 105] width 16 height 5
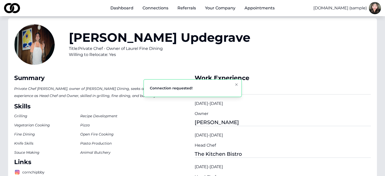
scroll to position [0, 0]
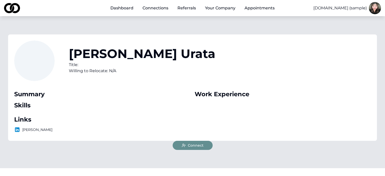
click at [194, 148] on button "Connect" at bounding box center [193, 145] width 40 height 9
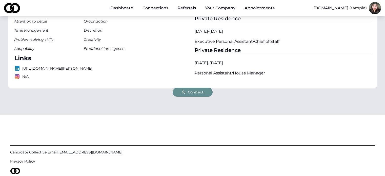
scroll to position [127, 0]
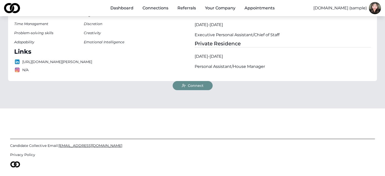
click at [196, 87] on span "Connect" at bounding box center [196, 85] width 16 height 5
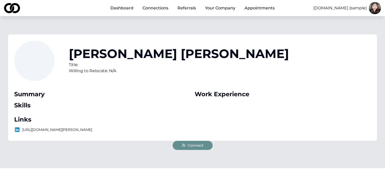
click at [202, 142] on button "Connect" at bounding box center [193, 145] width 40 height 9
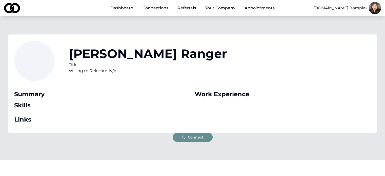
click at [197, 139] on span "Connect" at bounding box center [196, 137] width 16 height 5
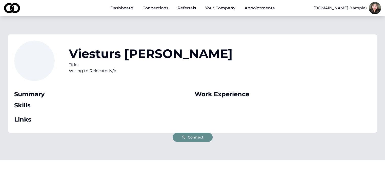
click at [195, 137] on span "Connect" at bounding box center [196, 137] width 16 height 5
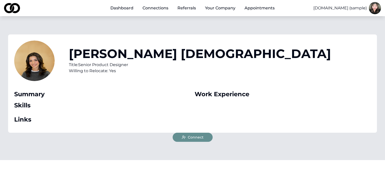
click at [196, 137] on span "Connect" at bounding box center [196, 137] width 16 height 5
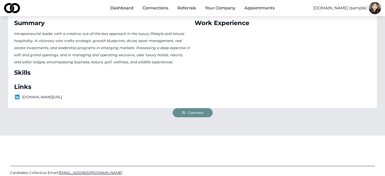
scroll to position [76, 0]
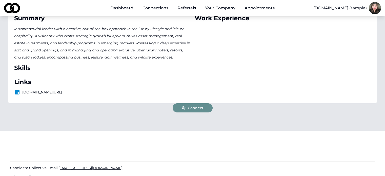
click at [196, 109] on span "Connect" at bounding box center [196, 107] width 16 height 5
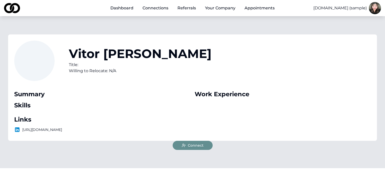
click at [196, 147] on span "Connect" at bounding box center [196, 145] width 16 height 5
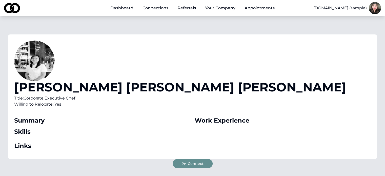
click at [199, 161] on span "Connect" at bounding box center [196, 163] width 16 height 5
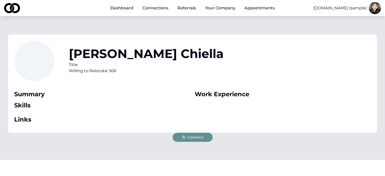
click at [196, 137] on span "Connect" at bounding box center [196, 137] width 16 height 5
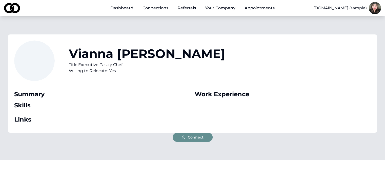
click at [197, 142] on div "[PERSON_NAME] Title: Executive Pastry Chef Willing to Relocate: Yes Summary Ski…" at bounding box center [192, 88] width 385 height 144
click at [198, 139] on span "Connect" at bounding box center [196, 137] width 16 height 5
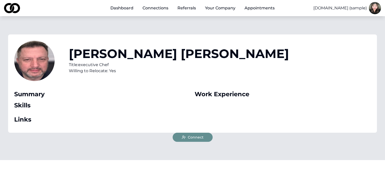
click at [202, 138] on span "Connect" at bounding box center [196, 137] width 16 height 5
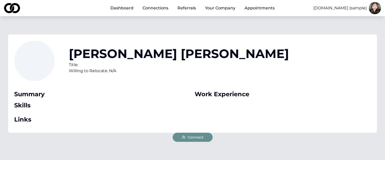
click at [198, 139] on span "Connect" at bounding box center [196, 137] width 16 height 5
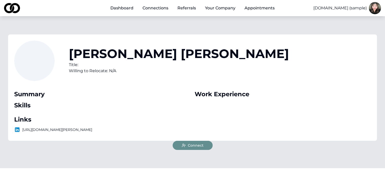
click at [199, 147] on span "Connect" at bounding box center [196, 145] width 16 height 5
click at [198, 143] on span "Connect" at bounding box center [196, 145] width 16 height 5
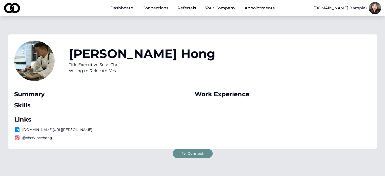
click at [200, 151] on span "Connect" at bounding box center [196, 153] width 16 height 5
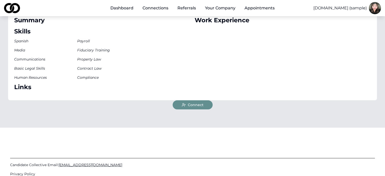
scroll to position [76, 0]
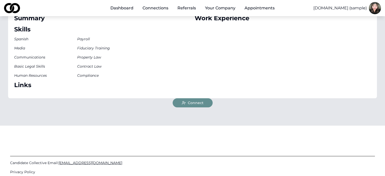
click at [186, 101] on button "Connect" at bounding box center [193, 102] width 40 height 9
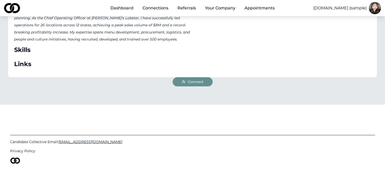
scroll to position [101, 0]
click at [198, 77] on button "Connect" at bounding box center [193, 81] width 40 height 9
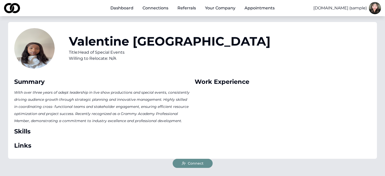
scroll to position [51, 0]
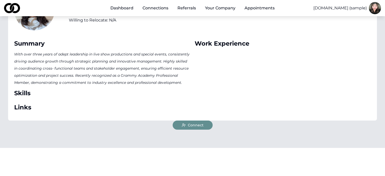
click at [200, 128] on button "Connect" at bounding box center [193, 124] width 40 height 9
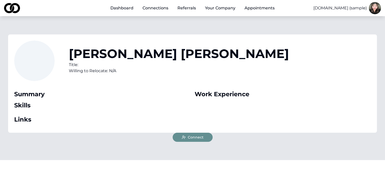
click at [200, 136] on span "Connect" at bounding box center [196, 137] width 16 height 5
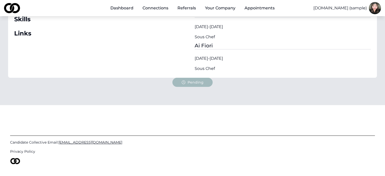
scroll to position [127, 0]
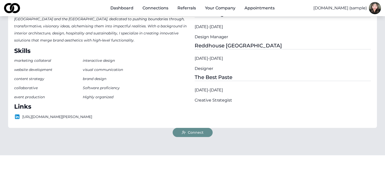
scroll to position [101, 0]
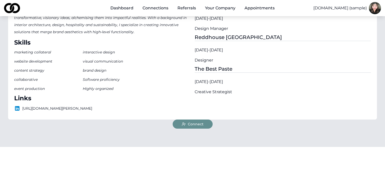
click at [201, 127] on span "Connect" at bounding box center [196, 123] width 16 height 5
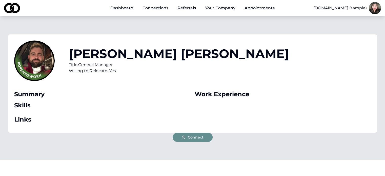
click at [200, 138] on span "Connect" at bounding box center [196, 137] width 16 height 5
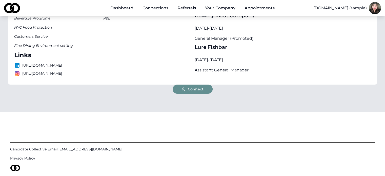
scroll to position [127, 0]
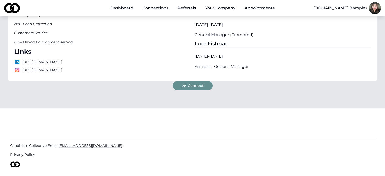
click at [197, 86] on span "Connect" at bounding box center [196, 85] width 16 height 5
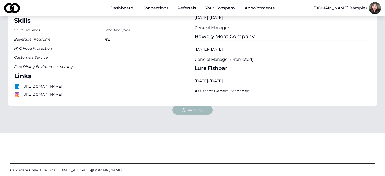
scroll to position [101, 0]
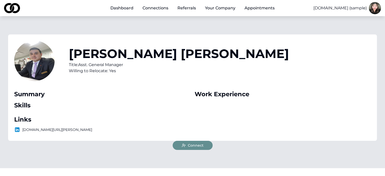
click at [193, 145] on span "Connect" at bounding box center [196, 145] width 16 height 5
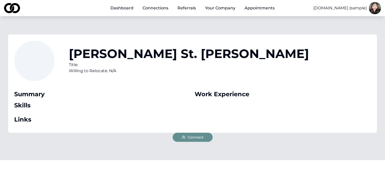
click at [199, 137] on span "Connect" at bounding box center [196, 137] width 16 height 5
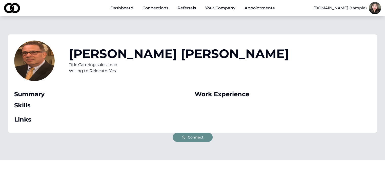
click at [191, 134] on button "Connect" at bounding box center [193, 137] width 40 height 9
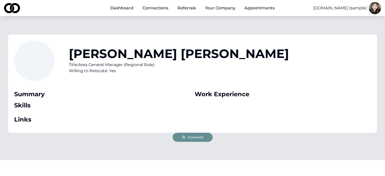
click at [195, 138] on span "Connect" at bounding box center [196, 137] width 16 height 5
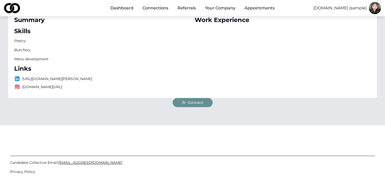
scroll to position [76, 0]
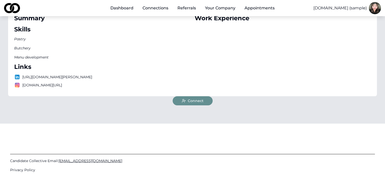
click at [198, 103] on span "Connect" at bounding box center [196, 100] width 16 height 5
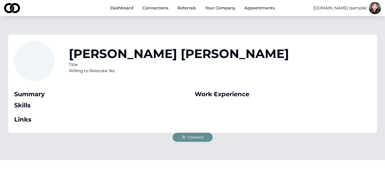
click at [198, 137] on span "Connect" at bounding box center [196, 137] width 16 height 5
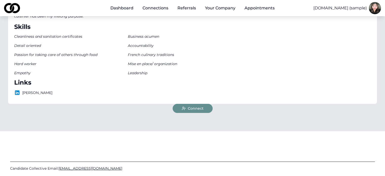
scroll to position [127, 0]
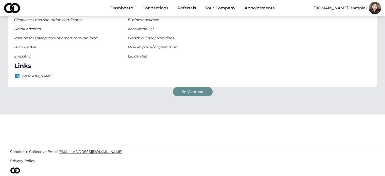
click at [195, 89] on span "Connect" at bounding box center [196, 91] width 16 height 5
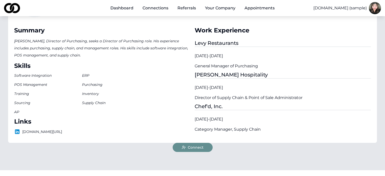
scroll to position [76, 0]
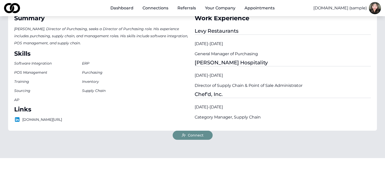
click at [195, 133] on span "Connect" at bounding box center [196, 135] width 16 height 5
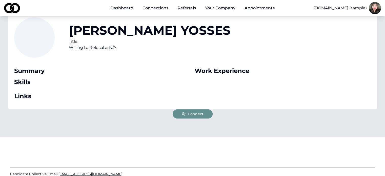
scroll to position [25, 0]
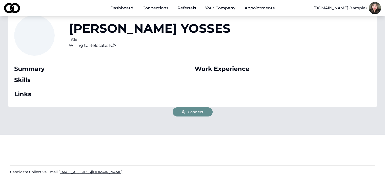
click at [196, 114] on span "Connect" at bounding box center [196, 111] width 16 height 5
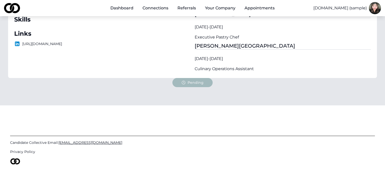
scroll to position [137, 0]
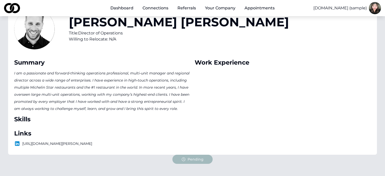
scroll to position [121, 0]
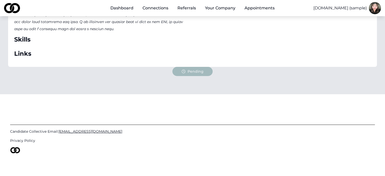
scroll to position [169, 0]
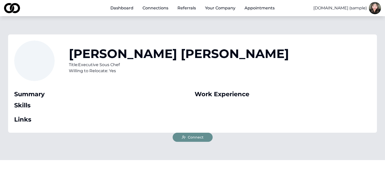
click at [202, 137] on span "Connect" at bounding box center [196, 137] width 16 height 5
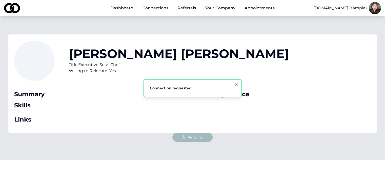
click at [357, 138] on div "[PERSON_NAME] Title: Executive Sous Chef Willing to Relocate: Yes Summary Skill…" at bounding box center [192, 88] width 385 height 144
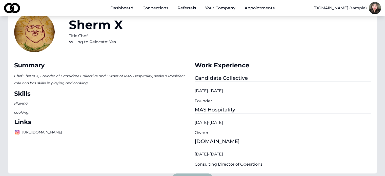
scroll to position [101, 0]
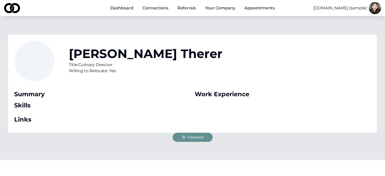
click at [200, 137] on span "Connect" at bounding box center [196, 137] width 16 height 5
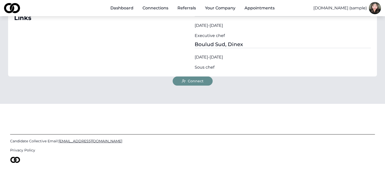
scroll to position [127, 0]
click at [200, 79] on span "Connect" at bounding box center [196, 80] width 16 height 5
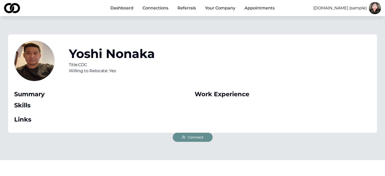
click at [187, 137] on button "Connect" at bounding box center [193, 137] width 40 height 9
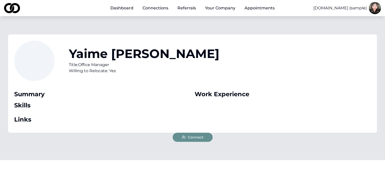
click at [191, 136] on span "Connect" at bounding box center [196, 137] width 16 height 5
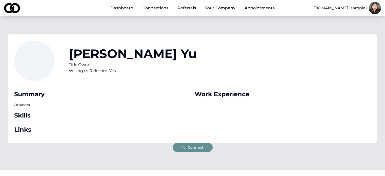
drag, startPoint x: 203, startPoint y: 148, endPoint x: 200, endPoint y: 148, distance: 3.3
click at [202, 148] on span "Connect" at bounding box center [196, 147] width 16 height 5
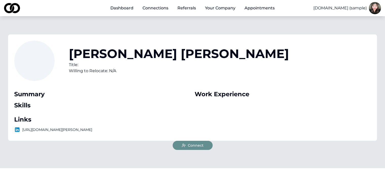
click at [191, 150] on button "Connect" at bounding box center [193, 145] width 40 height 9
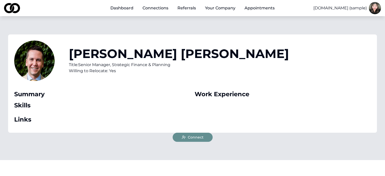
click at [196, 138] on span "Connect" at bounding box center [196, 137] width 16 height 5
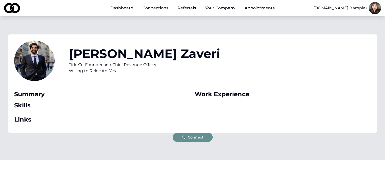
click at [191, 138] on span "Connect" at bounding box center [196, 137] width 16 height 5
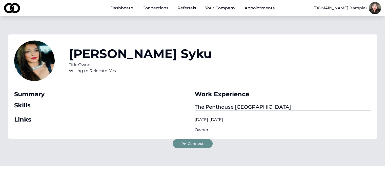
click at [190, 141] on span "Connect" at bounding box center [196, 143] width 16 height 5
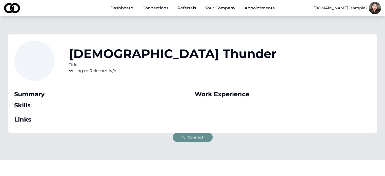
click at [196, 139] on span "Connect" at bounding box center [196, 137] width 16 height 5
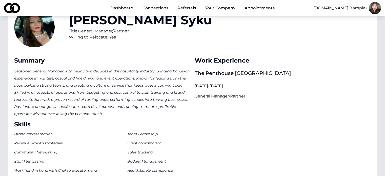
scroll to position [101, 0]
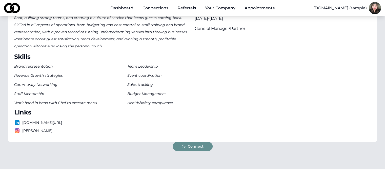
click at [194, 147] on span "Connect" at bounding box center [196, 146] width 16 height 5
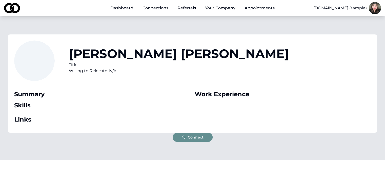
click at [196, 138] on span "Connect" at bounding box center [196, 137] width 16 height 5
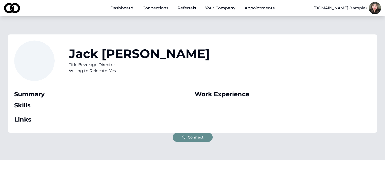
click at [196, 135] on span "Connect" at bounding box center [196, 137] width 16 height 5
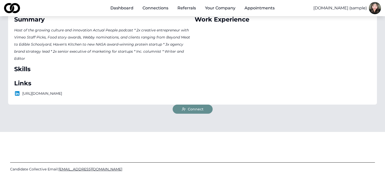
scroll to position [76, 0]
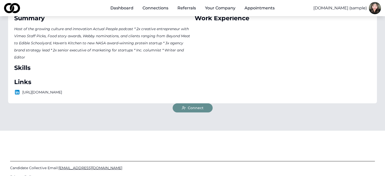
click at [203, 106] on button "Connect" at bounding box center [193, 107] width 40 height 9
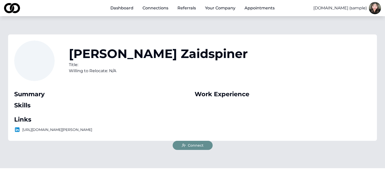
click at [199, 144] on span "Connect" at bounding box center [196, 145] width 16 height 5
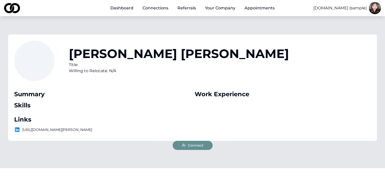
click at [195, 147] on span "Connect" at bounding box center [196, 145] width 16 height 5
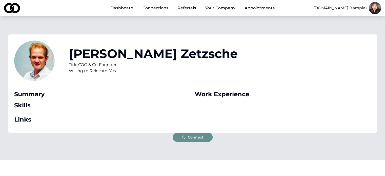
click at [202, 135] on span "Connect" at bounding box center [196, 137] width 16 height 5
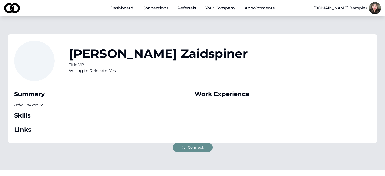
click at [193, 149] on span "Connect" at bounding box center [196, 147] width 16 height 5
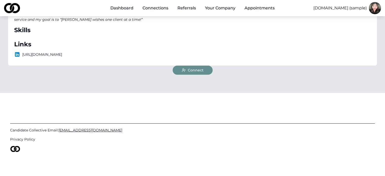
scroll to position [125, 0]
click at [189, 69] on span "Connect" at bounding box center [196, 69] width 16 height 5
